Goal: Task Accomplishment & Management: Manage account settings

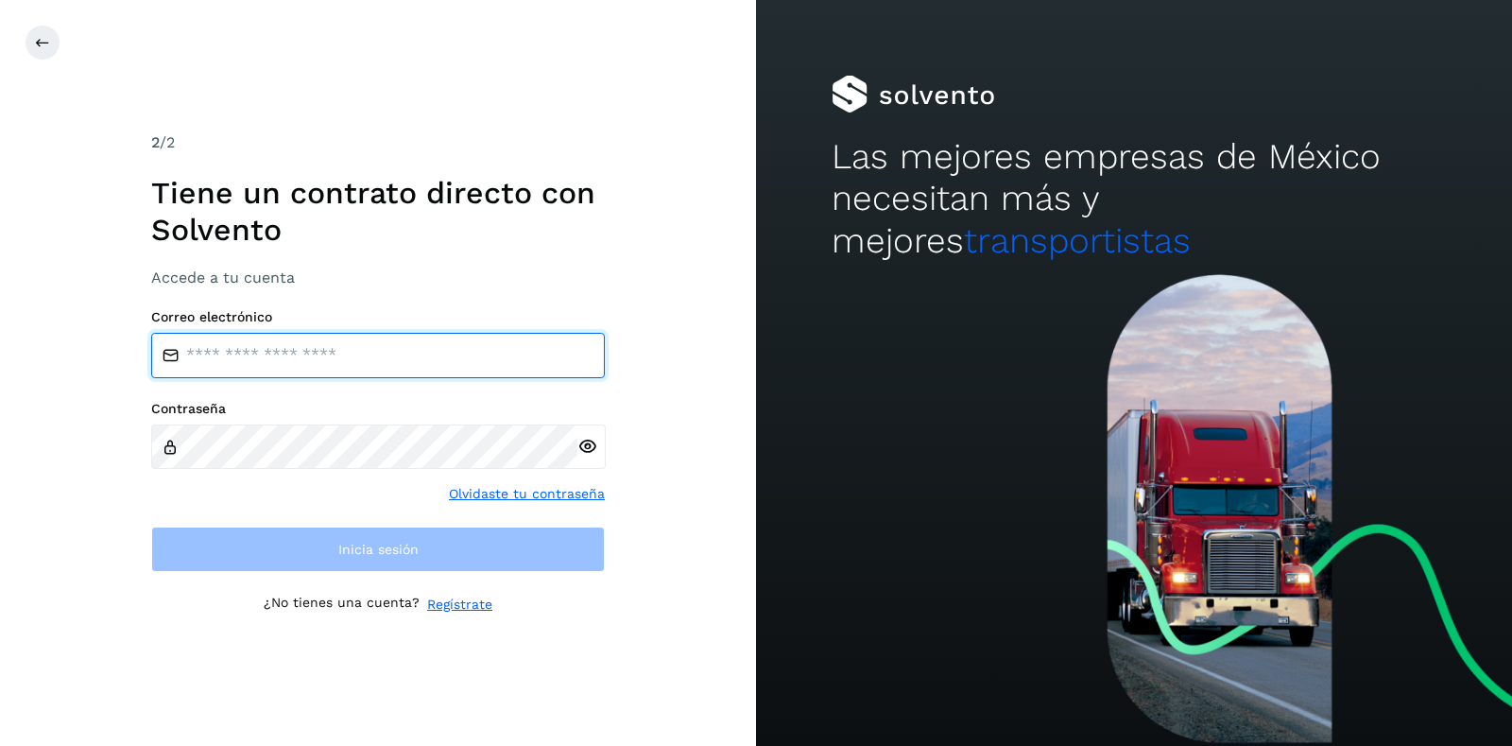
click at [286, 349] on input "email" at bounding box center [378, 355] width 454 height 45
type input "**********"
